Goal: Check status: Check status

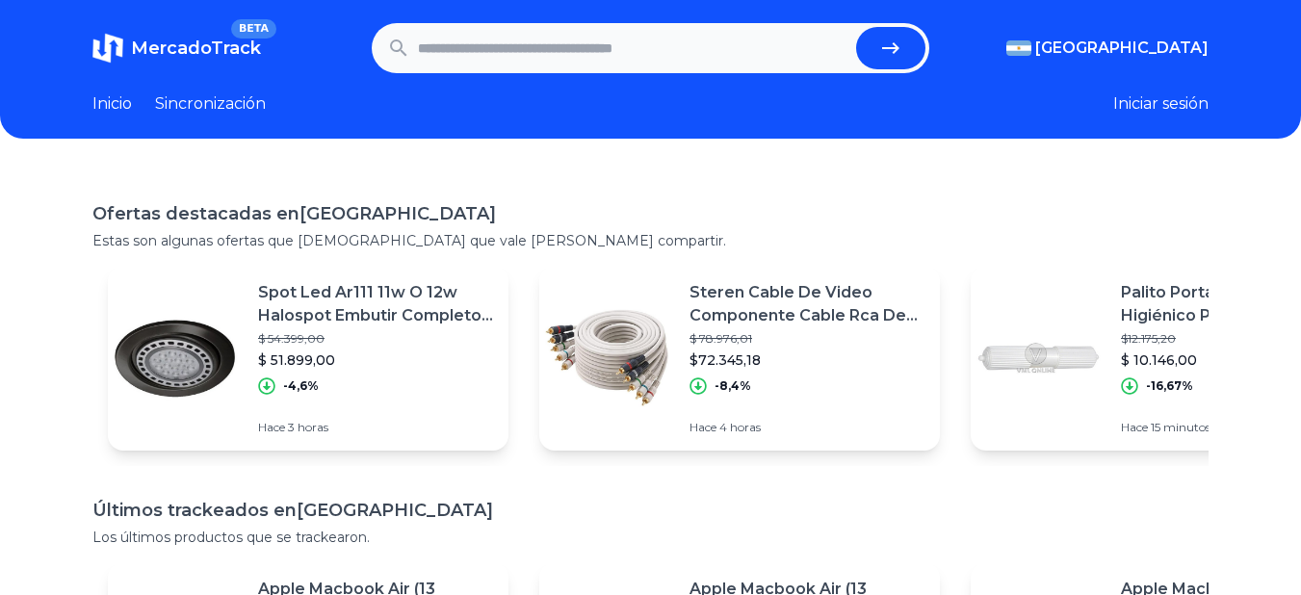
click at [489, 56] on input "text" at bounding box center [633, 48] width 431 height 42
paste input "**********"
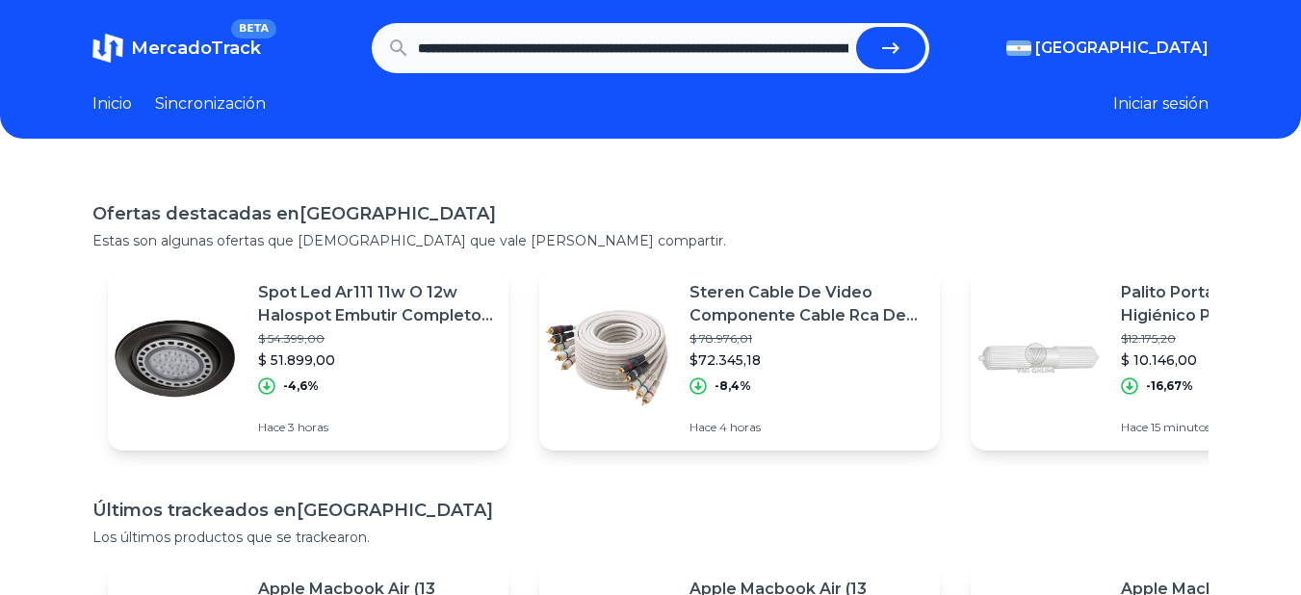
scroll to position [0, 1250]
click at [864, 27] on button "submit" at bounding box center [898, 48] width 69 height 42
type input "**********"
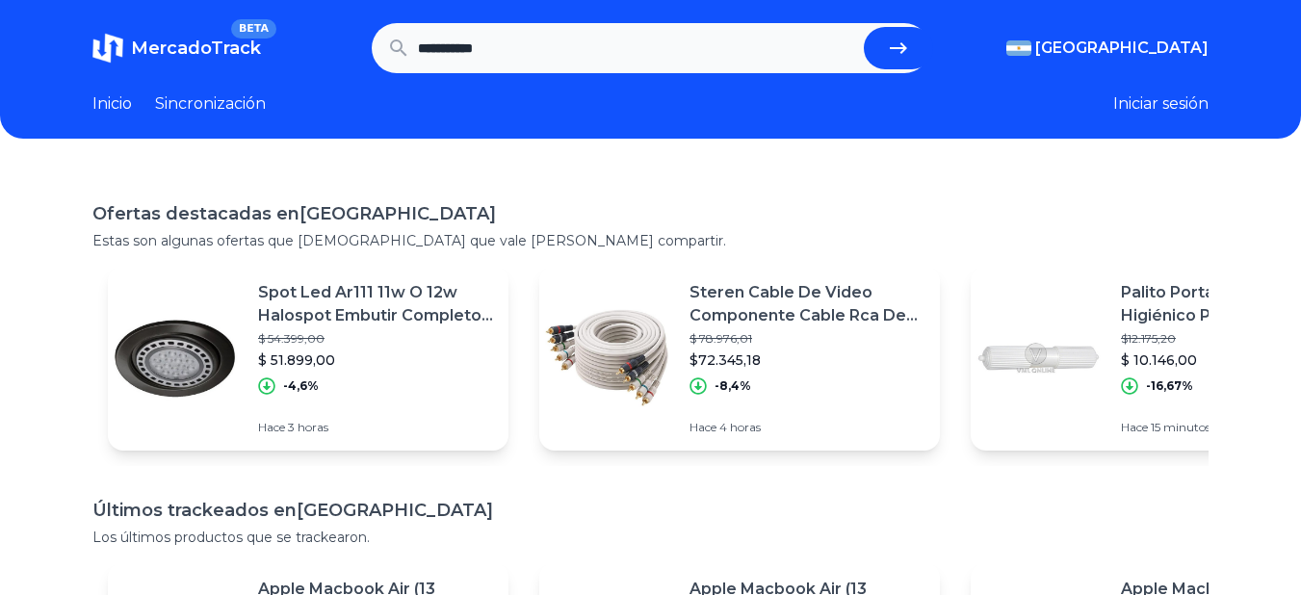
scroll to position [0, 0]
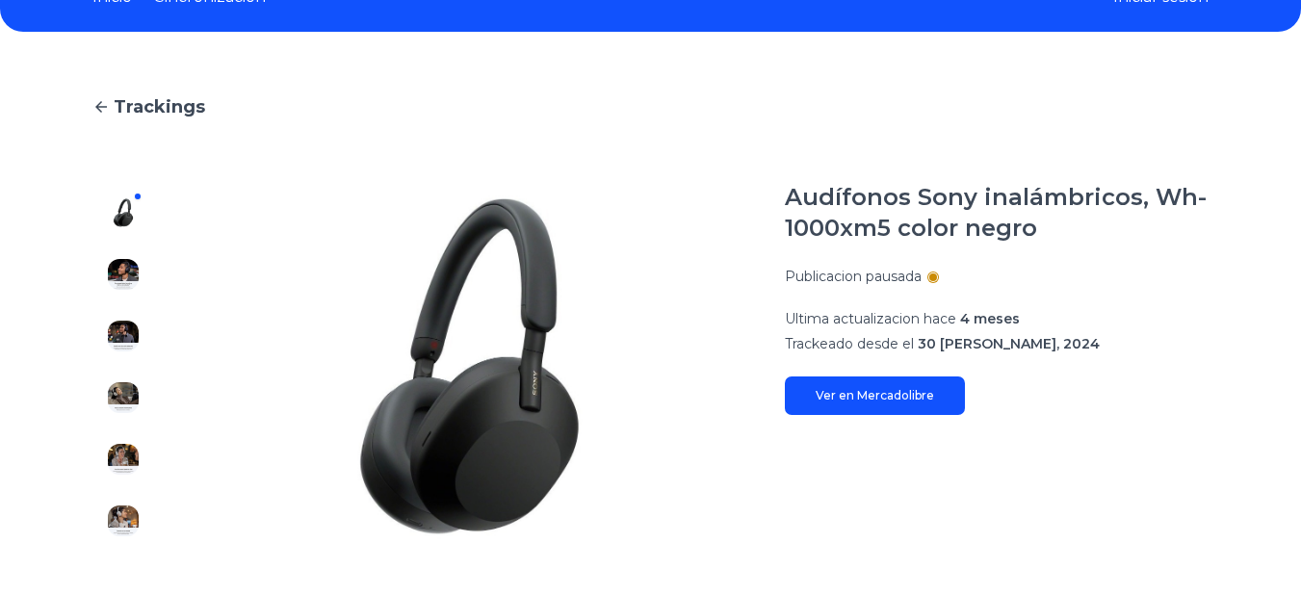
scroll to position [193, 0]
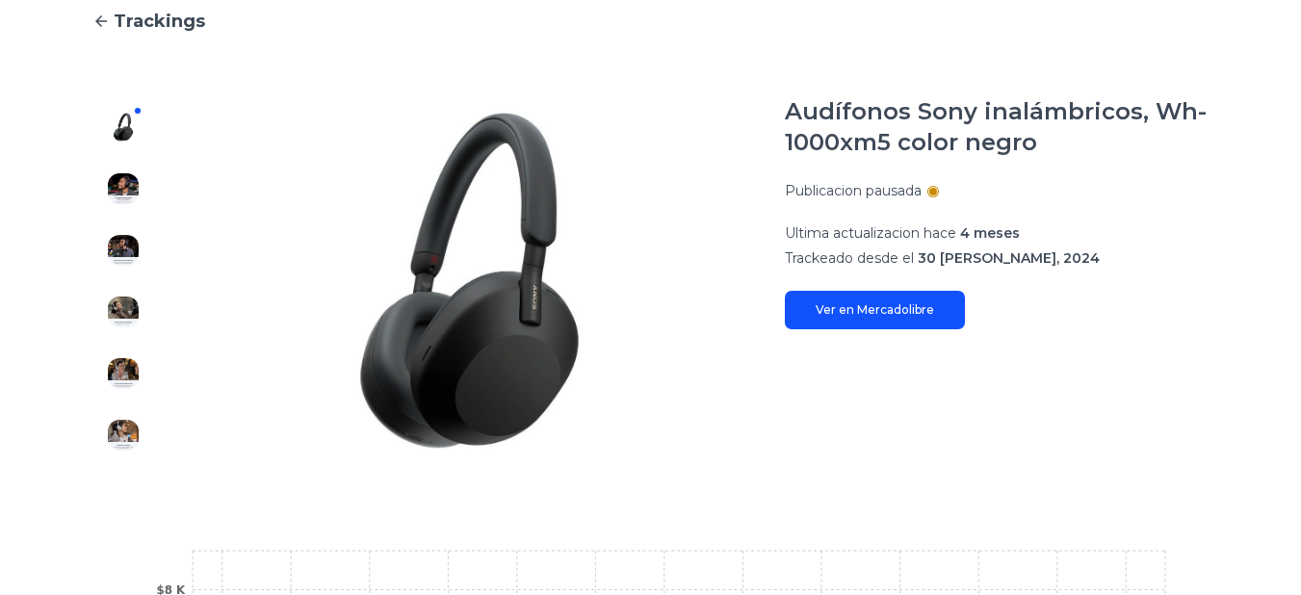
click at [875, 302] on link "Ver en Mercadolibre" at bounding box center [875, 310] width 180 height 39
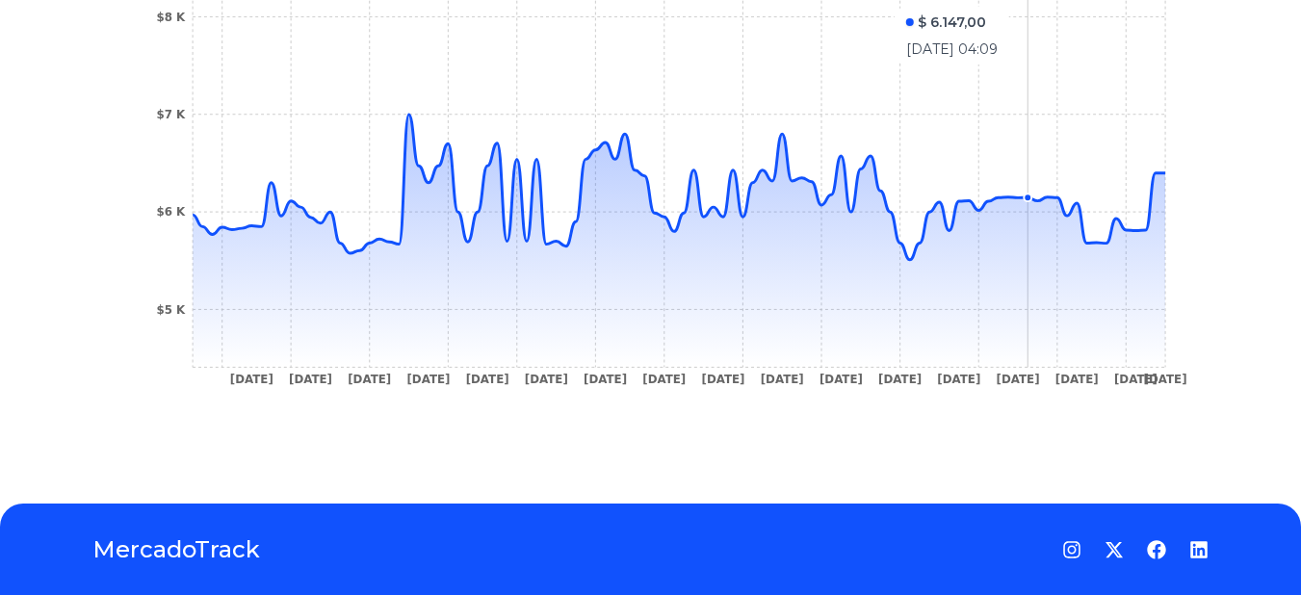
scroll to position [770, 0]
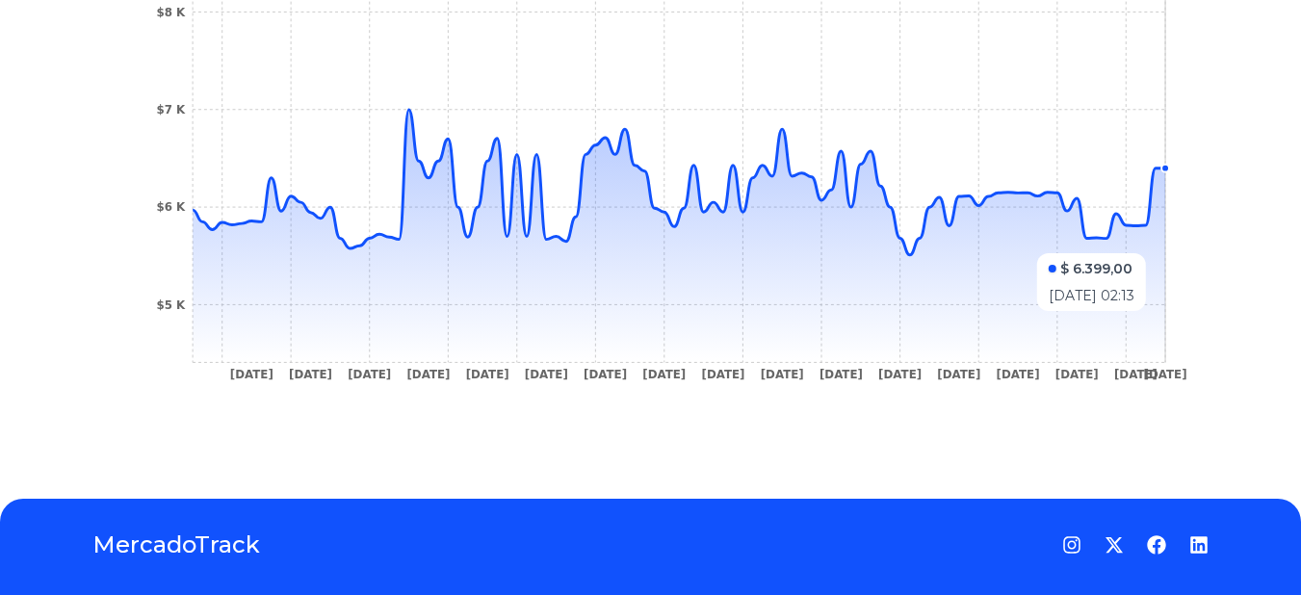
click at [1165, 244] on icon at bounding box center [679, 236] width 973 height 253
drag, startPoint x: 1156, startPoint y: 244, endPoint x: 1082, endPoint y: 255, distance: 75.0
click at [1089, 255] on icon at bounding box center [679, 236] width 973 height 253
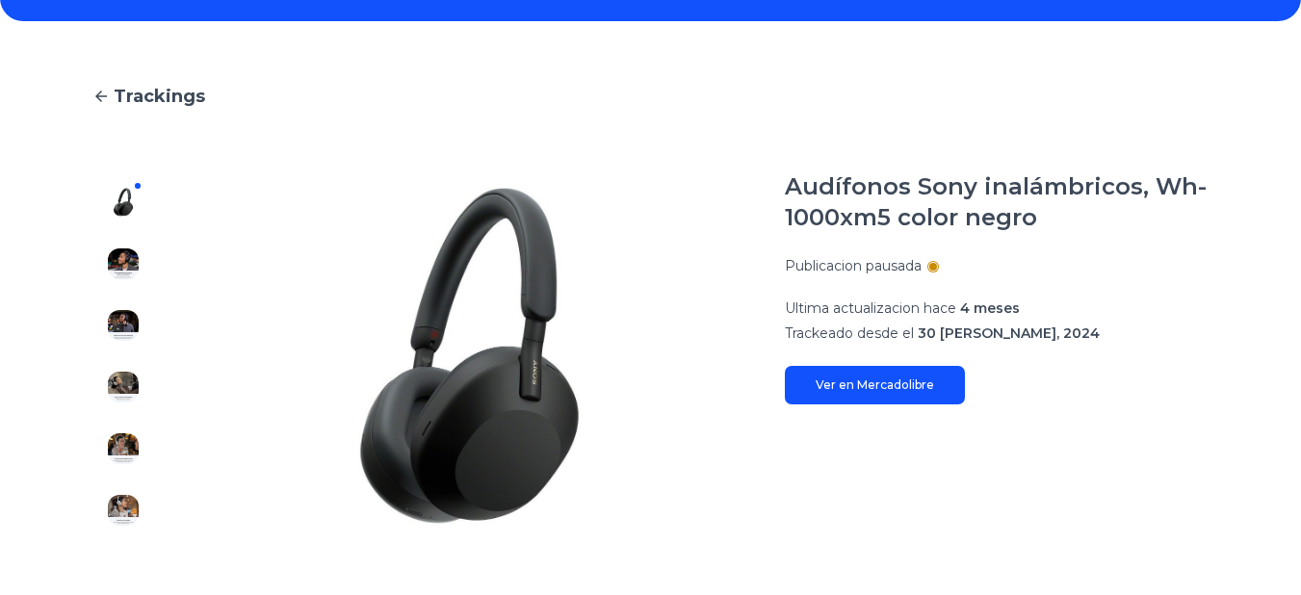
scroll to position [50, 0]
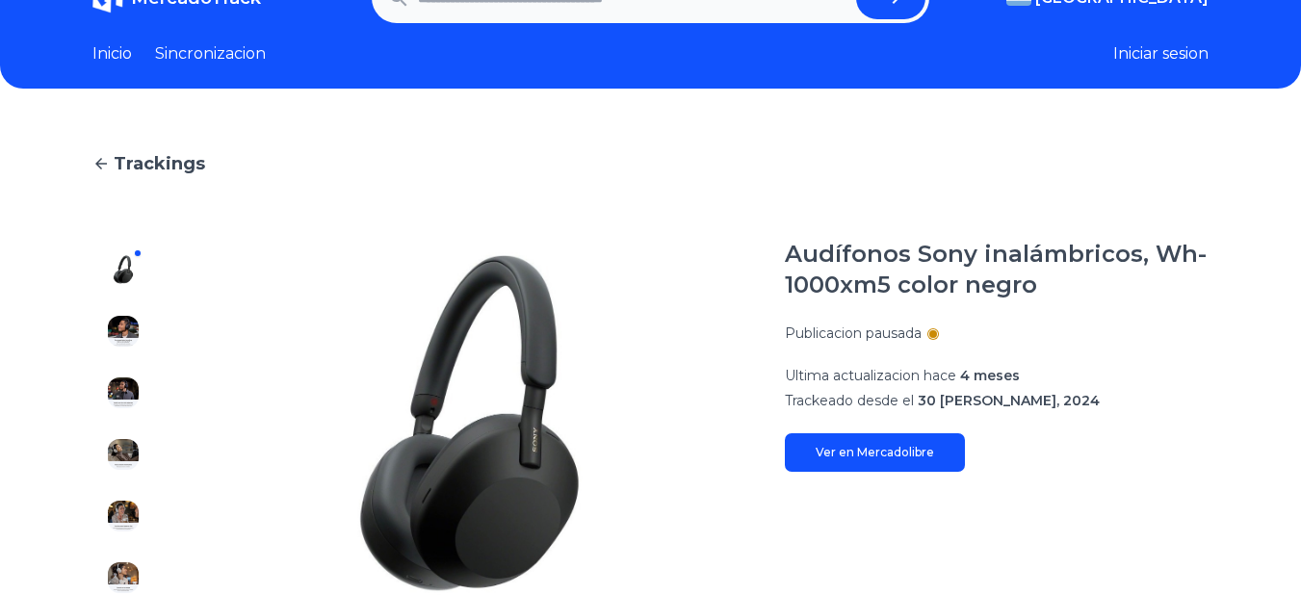
click at [127, 329] on img at bounding box center [123, 331] width 31 height 31
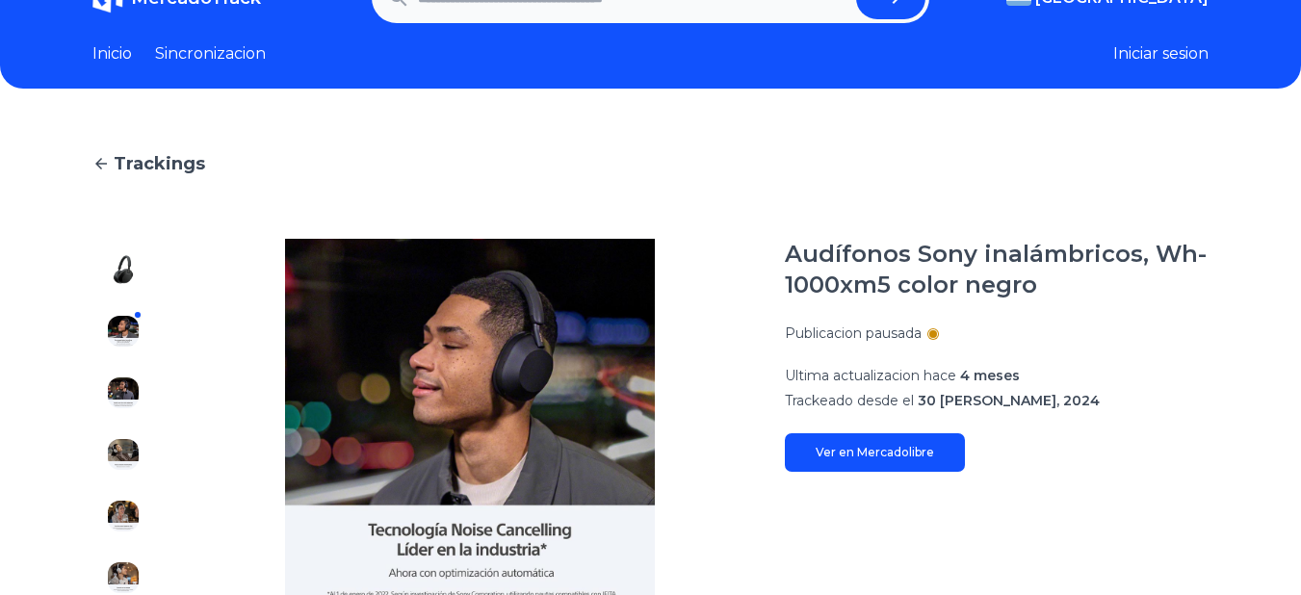
click at [114, 403] on img at bounding box center [123, 392] width 31 height 31
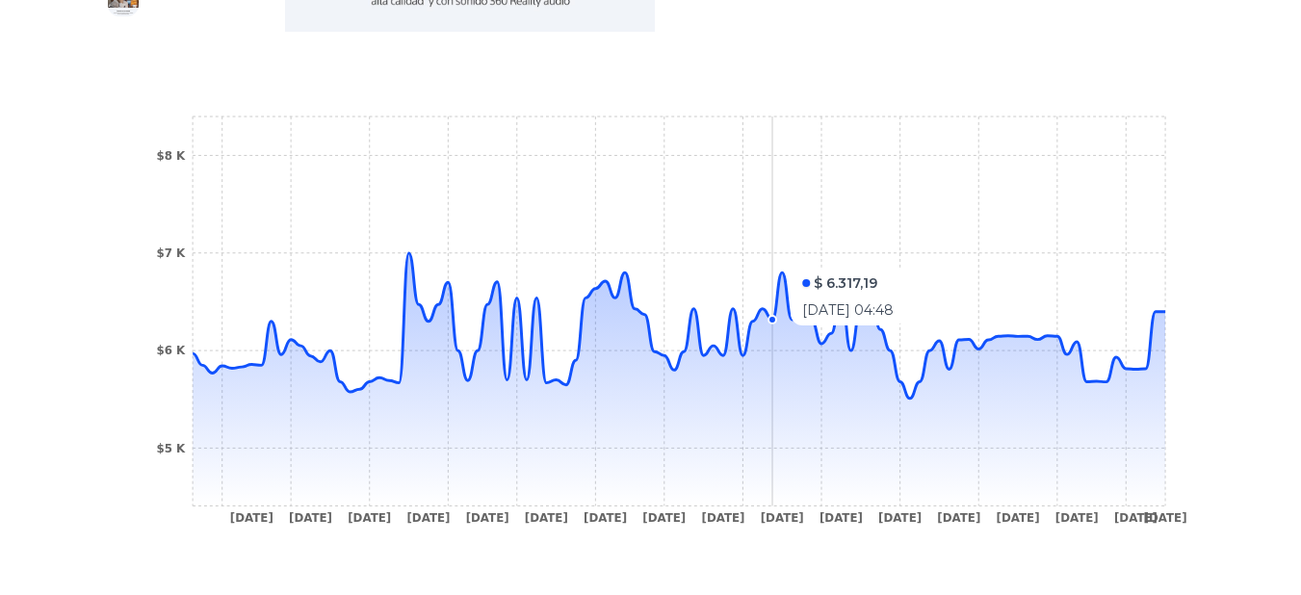
scroll to position [724, 0]
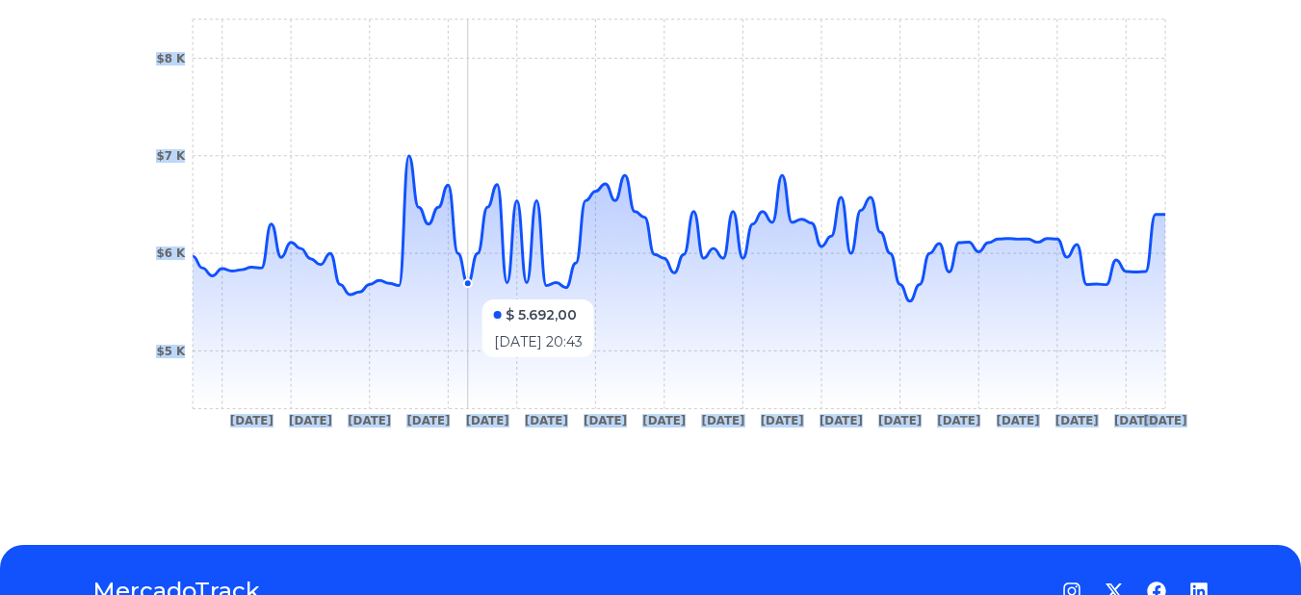
drag, startPoint x: 359, startPoint y: 285, endPoint x: 478, endPoint y: 289, distance: 118.5
click at [478, 290] on icon "31 Oct 24 7 Nov 24 14 Nov 24 25 Nov 24 3 Dec 24 12 Dec 24 13 Jan 25 22 Jan 25 2…" at bounding box center [650, 228] width 1039 height 433
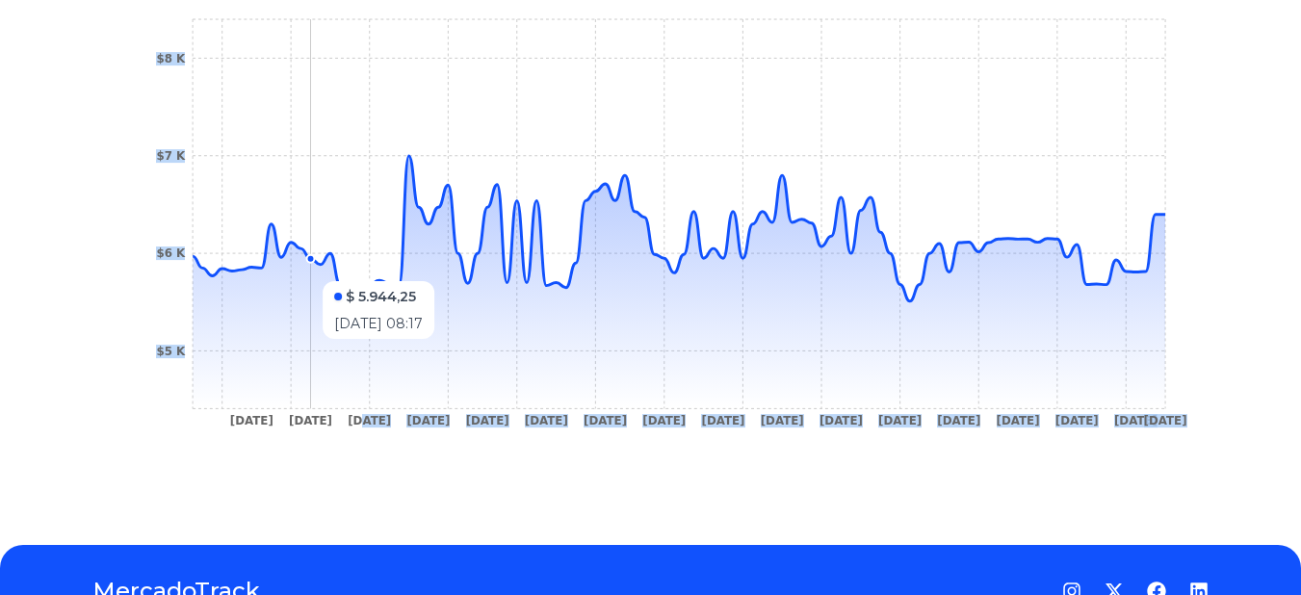
click at [298, 354] on icon at bounding box center [679, 282] width 973 height 253
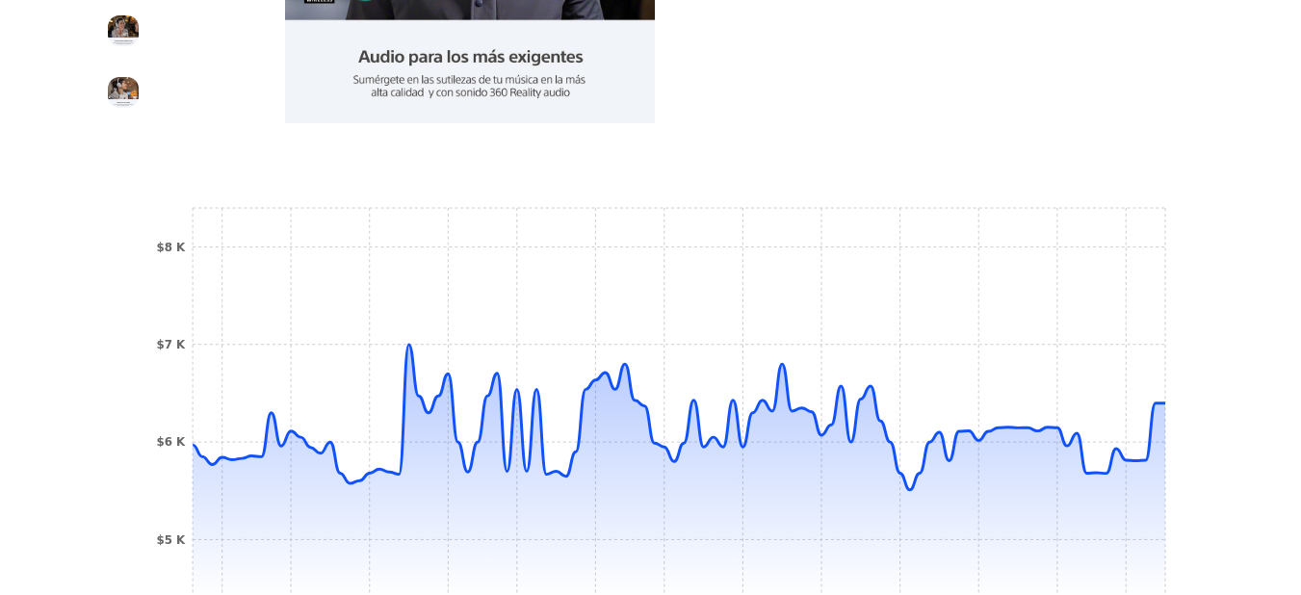
scroll to position [435, 0]
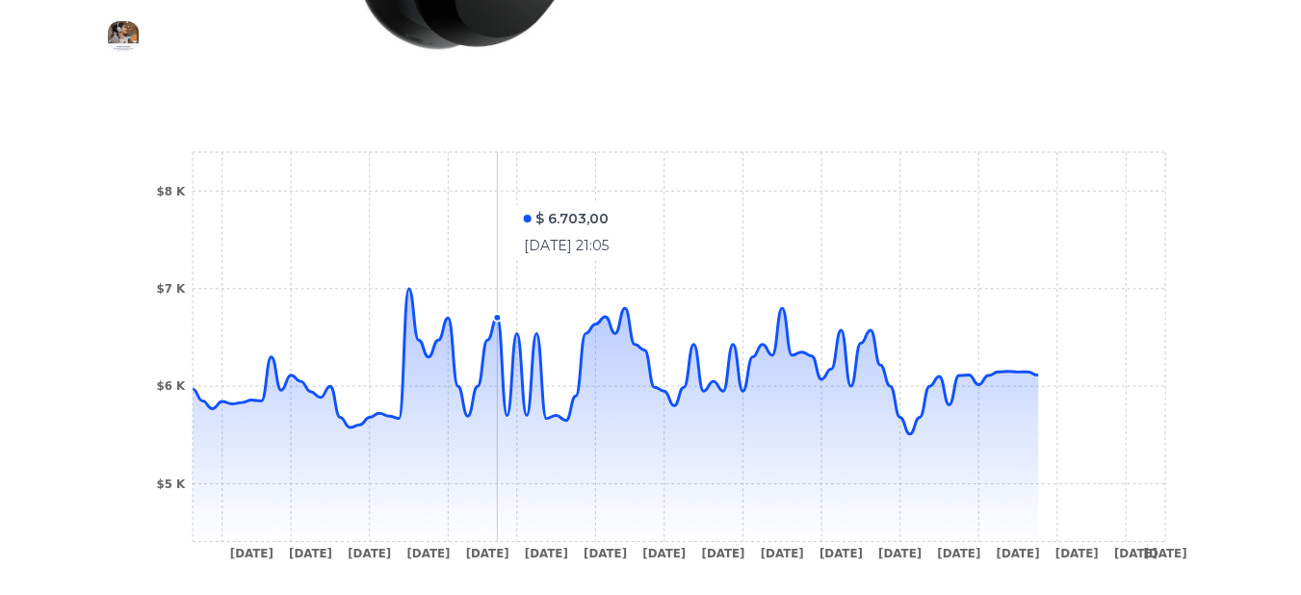
scroll to position [724, 0]
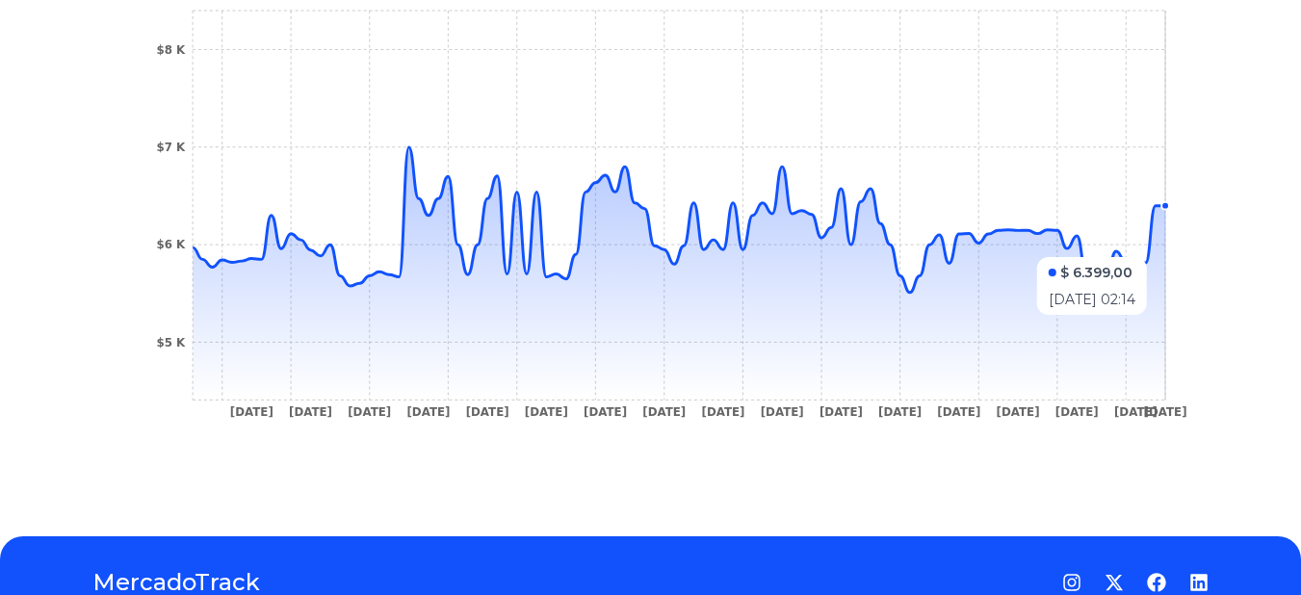
scroll to position [820, 0]
